Goal: Check status: Check status

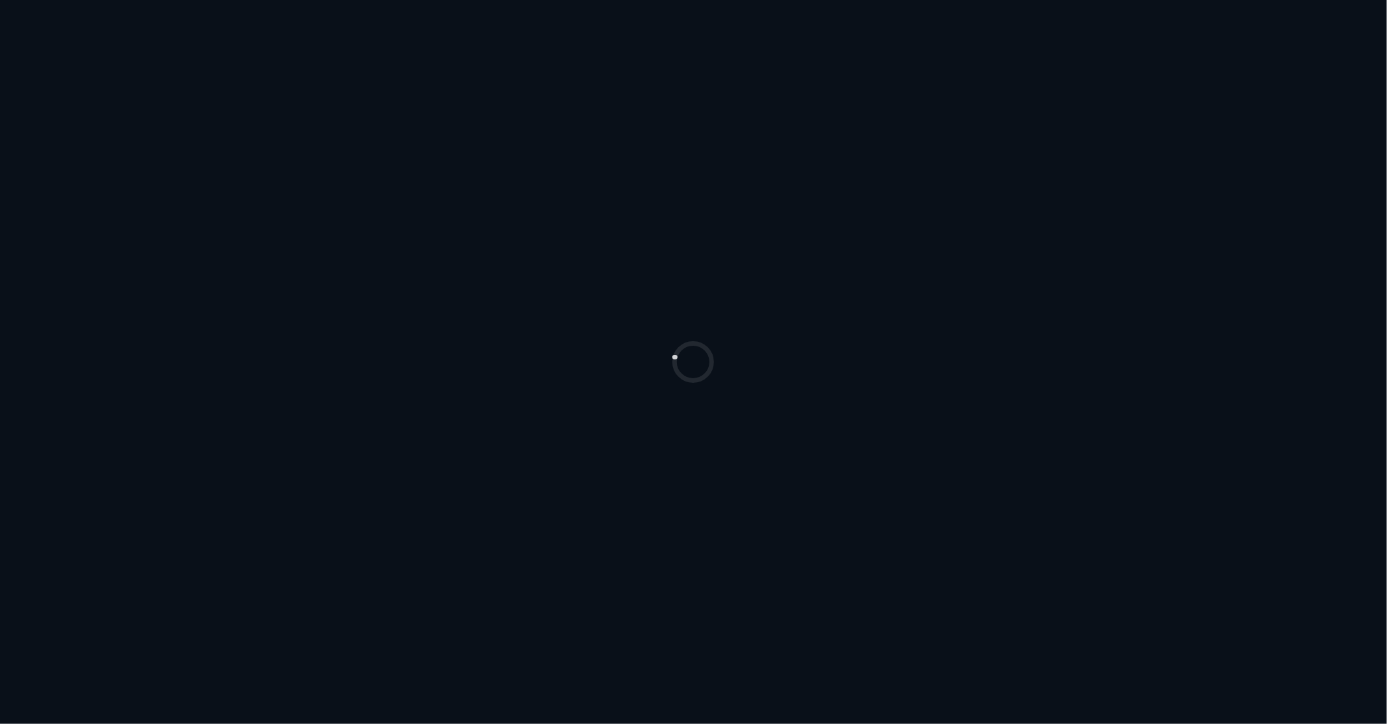
select select "***"
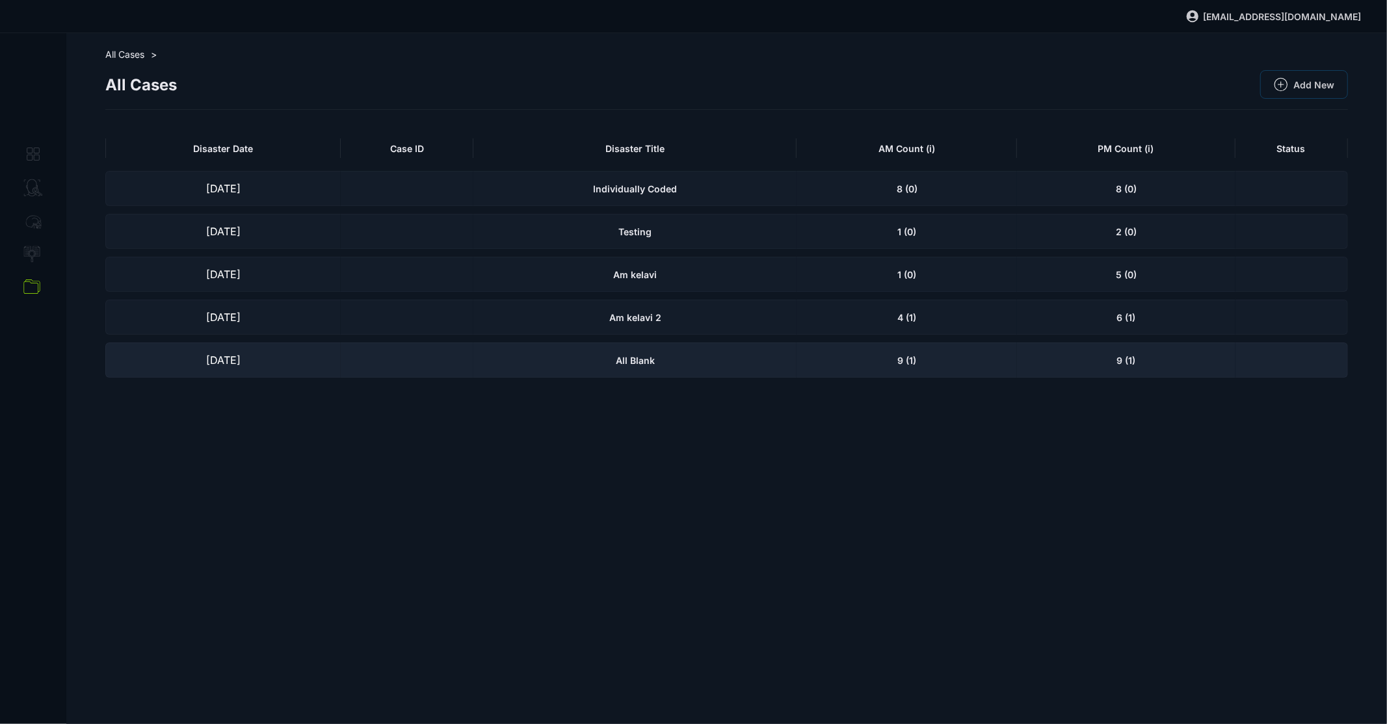
click at [412, 367] on div at bounding box center [407, 360] width 133 height 35
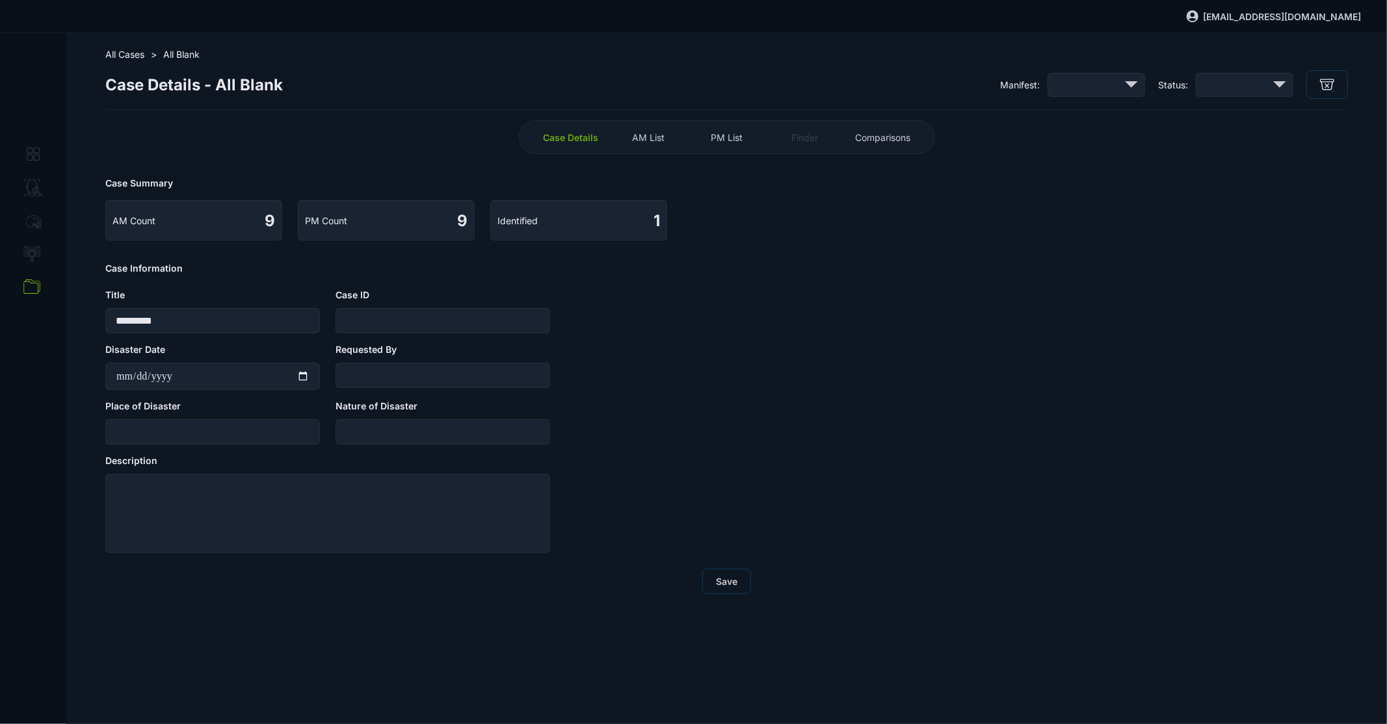
click at [720, 134] on span "PM List" at bounding box center [727, 137] width 32 height 11
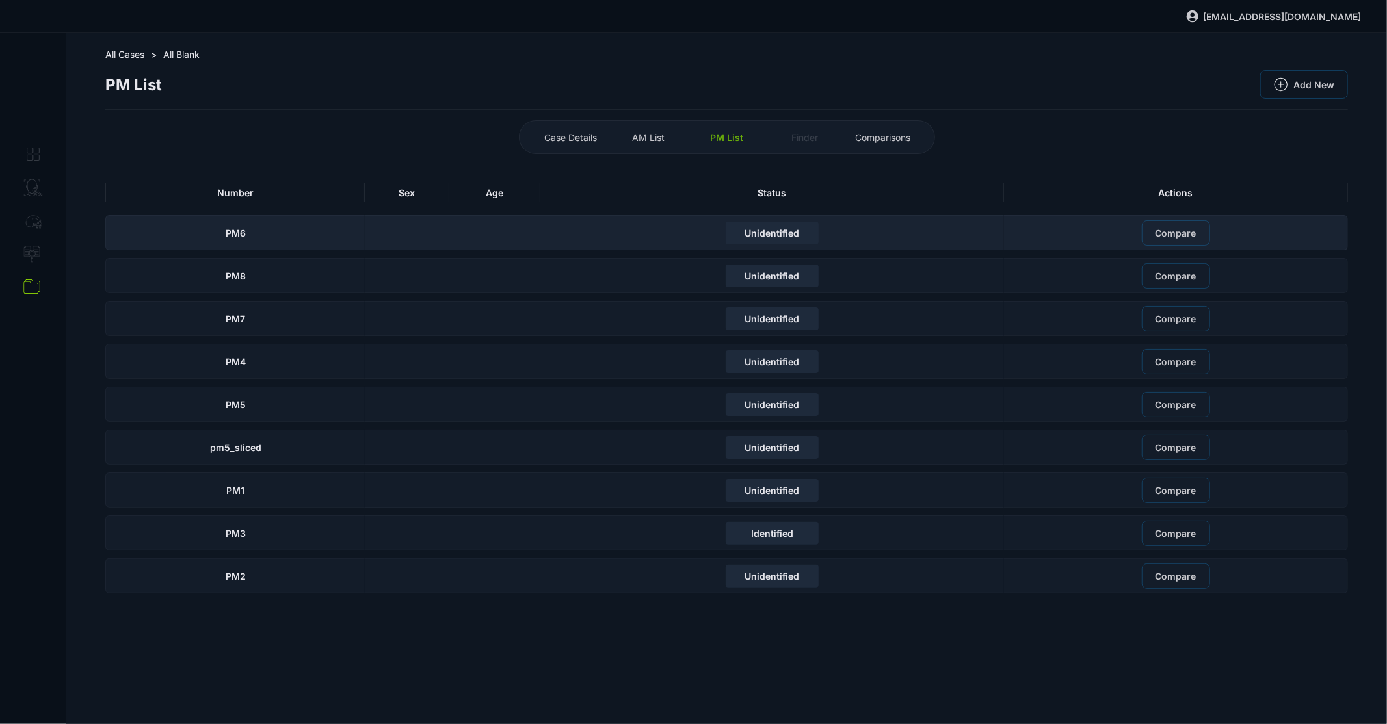
click at [1020, 228] on div "Compare" at bounding box center [1176, 232] width 344 height 35
